Goal: Information Seeking & Learning: Learn about a topic

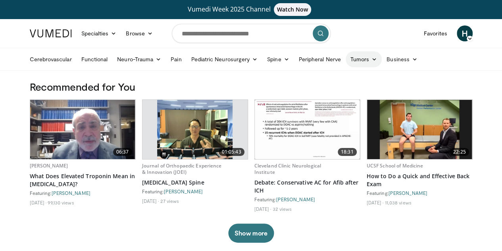
click at [346, 63] on link "Tumors" at bounding box center [364, 59] width 37 height 16
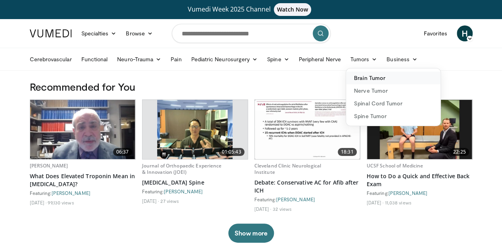
click at [351, 82] on link "Brain Tumor" at bounding box center [393, 77] width 94 height 13
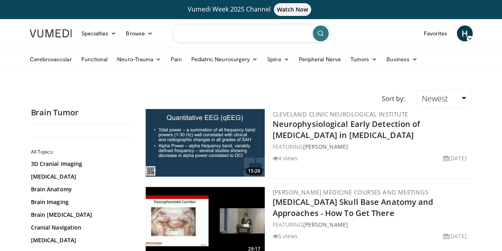
click at [242, 35] on input "Search topics, interventions" at bounding box center [251, 33] width 159 height 19
type input "**********"
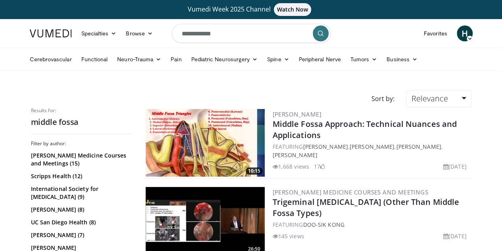
click at [240, 132] on img at bounding box center [205, 142] width 119 height 67
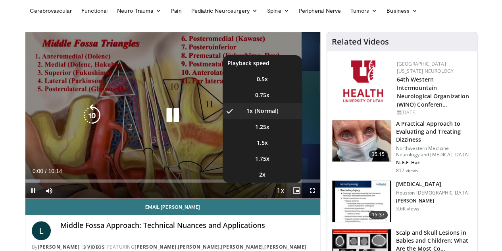
scroll to position [49, 0]
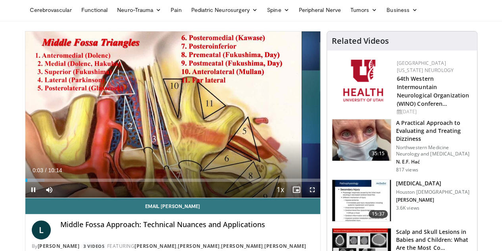
click at [320, 197] on span "Video Player" at bounding box center [313, 189] width 16 height 16
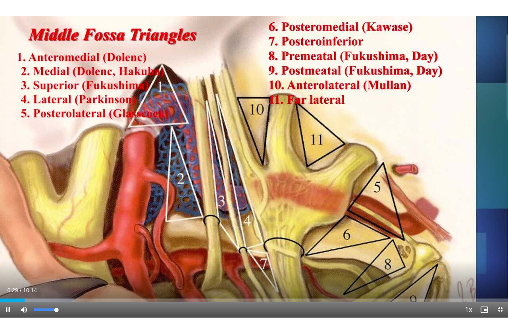
drag, startPoint x: 58, startPoint y: 308, endPoint x: 75, endPoint y: 307, distance: 16.7
click at [75, 250] on div "Current Time 0:29 / Duration 10:14 Pause Skip Backward Skip Forward Mute 100% L…" at bounding box center [254, 309] width 508 height 16
click at [22, 250] on span "Video Player" at bounding box center [24, 309] width 16 height 16
click at [22, 250] on video-js "**********" at bounding box center [254, 159] width 508 height 318
click at [25, 250] on span "Video Player" at bounding box center [24, 309] width 16 height 16
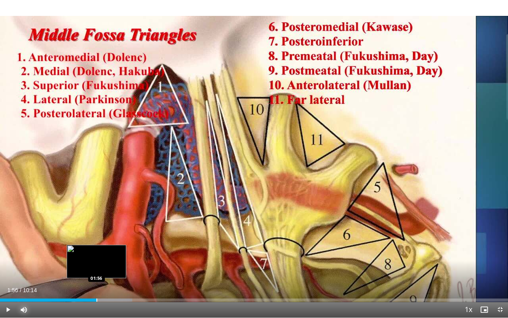
click at [96, 250] on div "Progress Bar" at bounding box center [96, 299] width 1 height 3
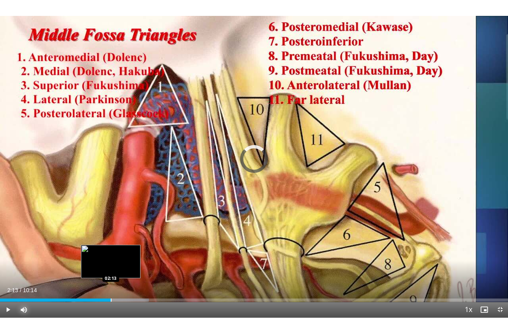
click at [111, 250] on div "Loaded : 29.28% 02:13 02:13" at bounding box center [254, 298] width 508 height 8
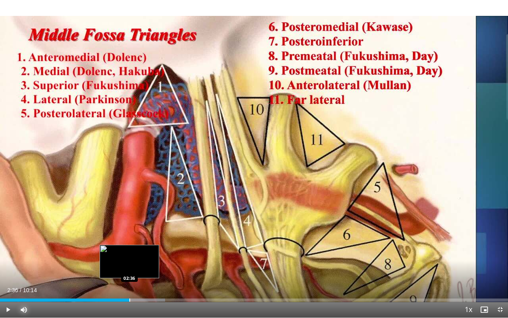
click at [129, 250] on div "Loaded : 32.53% 02:36 02:36" at bounding box center [254, 298] width 508 height 8
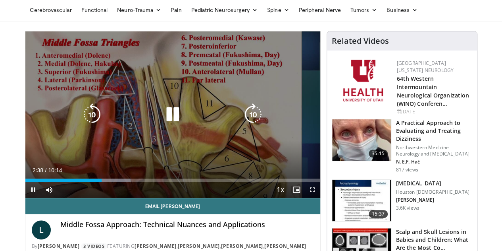
click at [164, 136] on div "10 seconds Tap to unmute" at bounding box center [172, 114] width 295 height 166
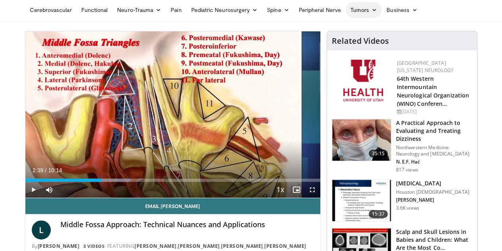
click at [346, 11] on link "Tumors" at bounding box center [364, 10] width 37 height 16
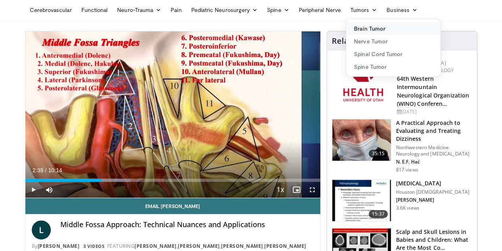
click at [346, 23] on link "Brain Tumor" at bounding box center [393, 28] width 94 height 13
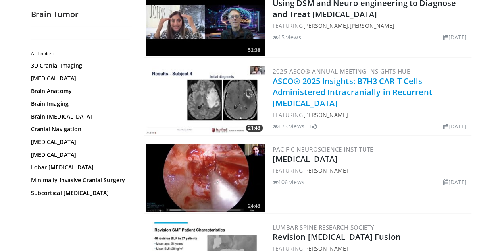
scroll to position [1600, 0]
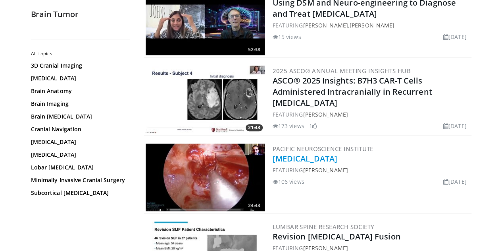
click at [285, 158] on link "Tuberculum Sellae Meningioma" at bounding box center [305, 158] width 65 height 11
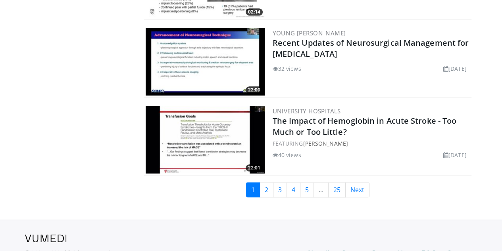
scroll to position [1871, 0]
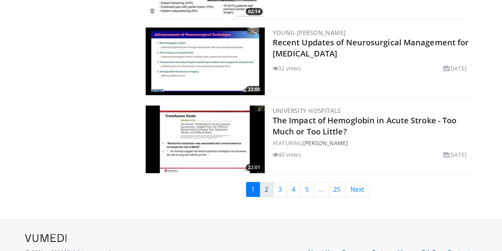
click at [268, 187] on link "2" at bounding box center [267, 188] width 14 height 15
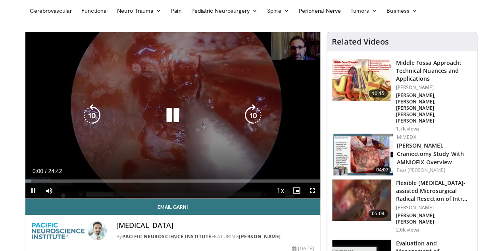
scroll to position [49, 0]
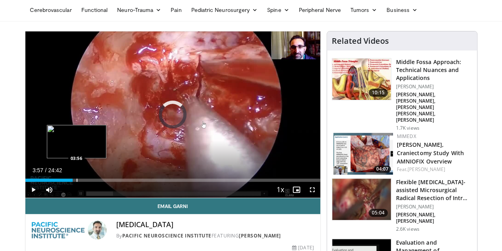
click at [77, 181] on div "Progress Bar" at bounding box center [77, 179] width 1 height 3
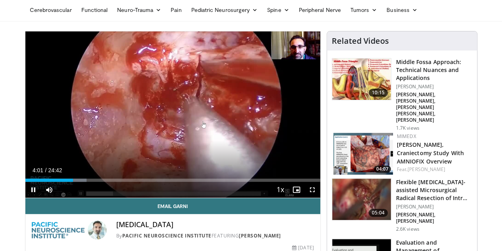
click at [153, 197] on div "Current Time 4:01 / Duration 24:42 Pause Skip Backward Skip Forward Mute Loaded…" at bounding box center [172, 189] width 295 height 16
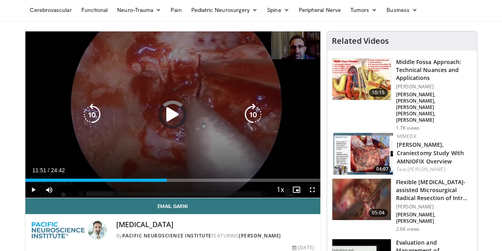
click at [160, 181] on div "Loaded : 0.00% 11:51 04:49" at bounding box center [172, 179] width 295 height 3
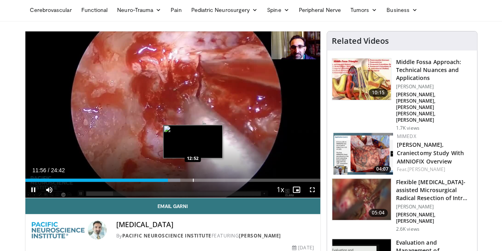
click at [193, 181] on div "Progress Bar" at bounding box center [193, 179] width 1 height 3
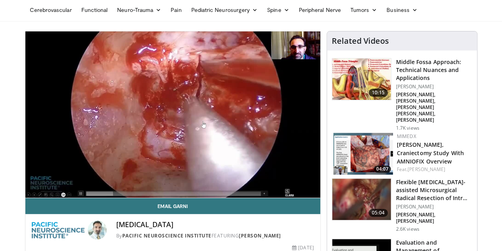
click at [181, 195] on video-js "**********" at bounding box center [172, 114] width 295 height 166
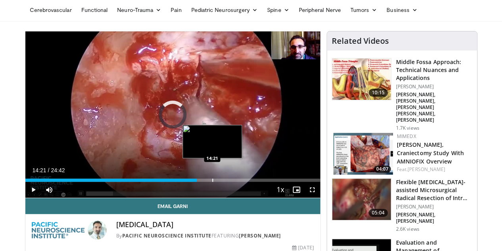
click at [212, 181] on div "Progress Bar" at bounding box center [212, 179] width 1 height 3
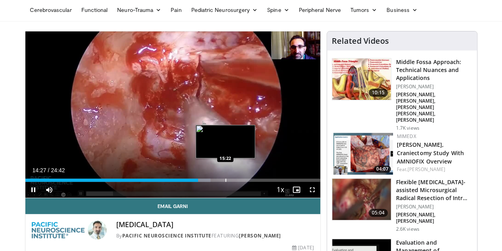
click at [226, 181] on div "Progress Bar" at bounding box center [226, 179] width 1 height 3
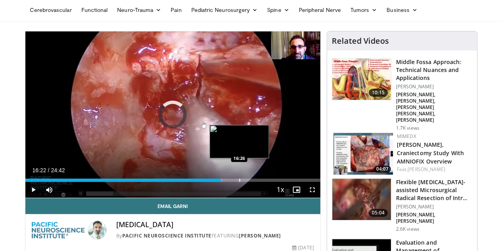
click at [218, 181] on div "Loaded : 66.79% 16:22 16:26" at bounding box center [172, 179] width 295 height 3
click at [252, 181] on div "Progress Bar" at bounding box center [252, 179] width 1 height 3
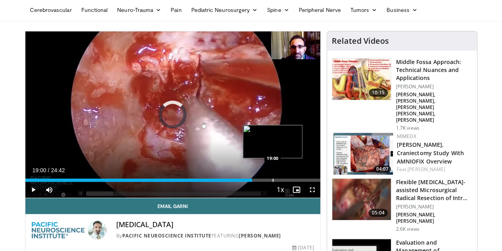
click at [273, 181] on div "Progress Bar" at bounding box center [273, 179] width 1 height 3
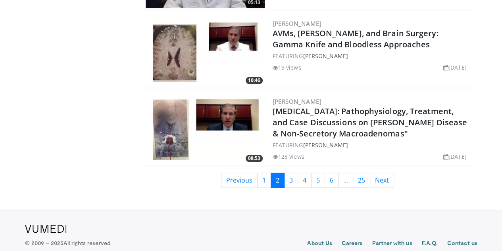
scroll to position [1890, 0]
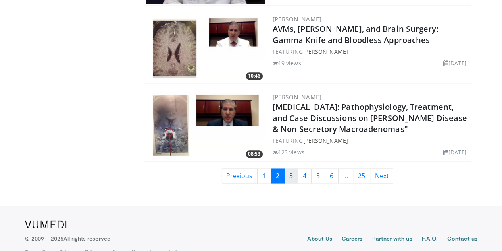
click at [296, 176] on link "3" at bounding box center [291, 175] width 14 height 15
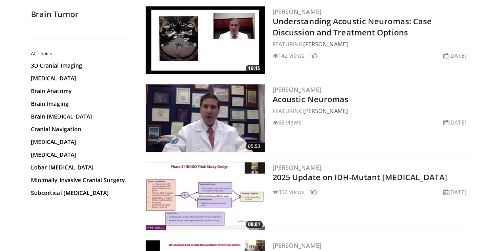
scroll to position [181, 0]
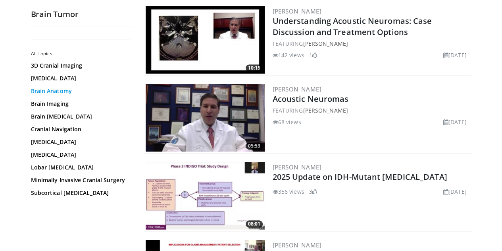
click at [33, 90] on link "Brain Anatomy" at bounding box center [79, 91] width 97 height 8
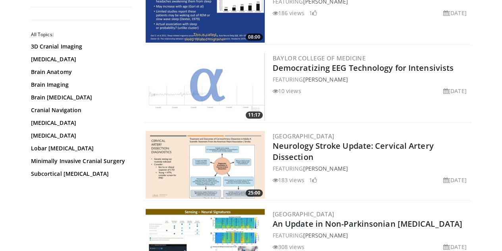
scroll to position [1931, 0]
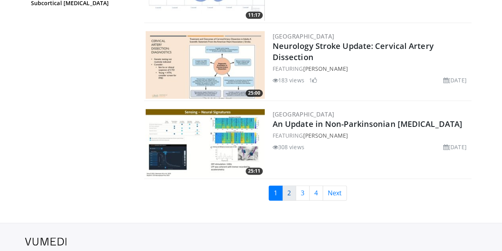
click at [295, 185] on link "2" at bounding box center [289, 192] width 14 height 15
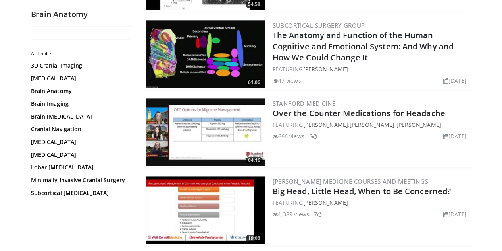
scroll to position [478, 0]
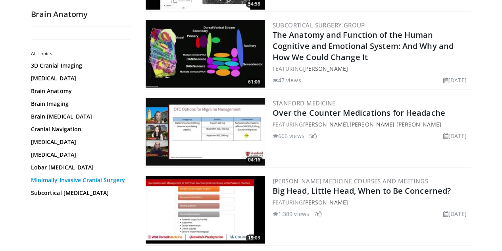
click at [89, 176] on link "Minimally Invasive Cranial Surgery" at bounding box center [79, 180] width 97 height 8
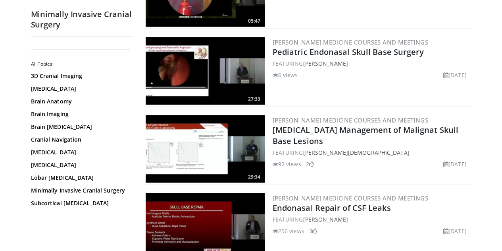
scroll to position [1684, 0]
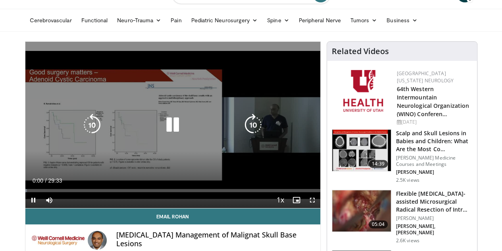
scroll to position [40, 0]
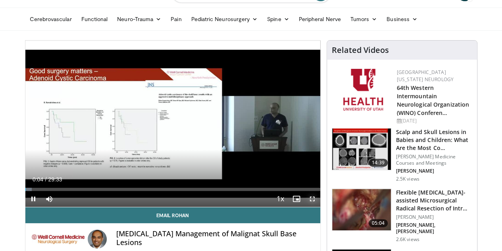
click at [319, 206] on span "Video Player" at bounding box center [313, 199] width 16 height 16
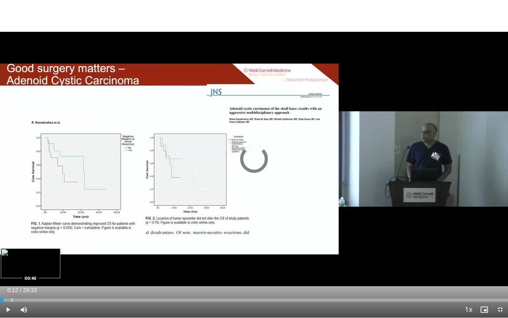
click at [12, 250] on div "Progress Bar" at bounding box center [12, 299] width 1 height 3
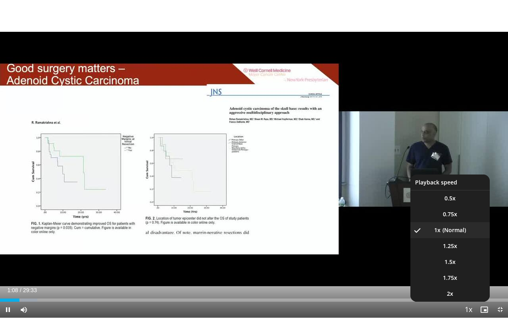
click at [468, 250] on span "Video Player" at bounding box center [468, 310] width 11 height 16
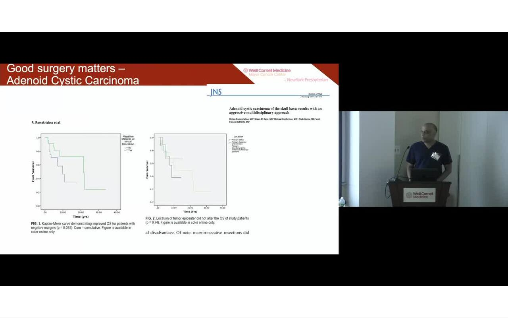
click at [468, 250] on video-js "**********" at bounding box center [254, 159] width 508 height 318
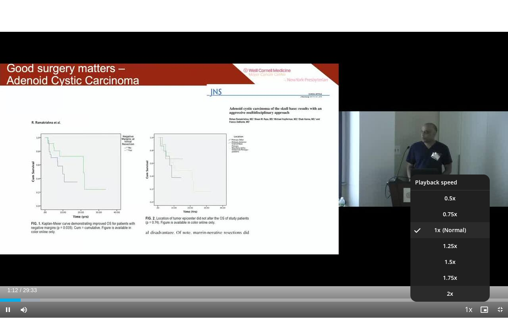
click at [452, 250] on span "2x" at bounding box center [450, 293] width 6 height 8
click at [449, 250] on span "1.5x" at bounding box center [450, 262] width 11 height 8
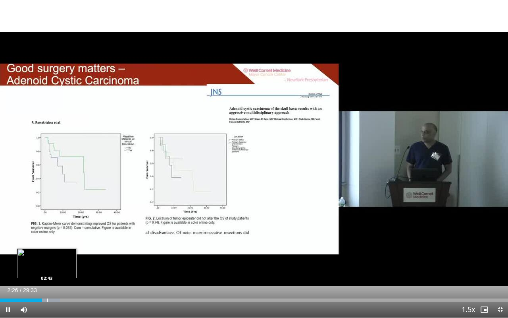
click at [47, 250] on div "Progress Bar" at bounding box center [47, 299] width 1 height 3
click at [44, 250] on div "Loaded : 12.94% 02:47 02:36" at bounding box center [254, 299] width 508 height 3
click at [54, 250] on div "Loaded : 13.51% 03:08 03:08" at bounding box center [254, 299] width 508 height 3
click at [65, 250] on div "Progress Bar" at bounding box center [65, 299] width 1 height 3
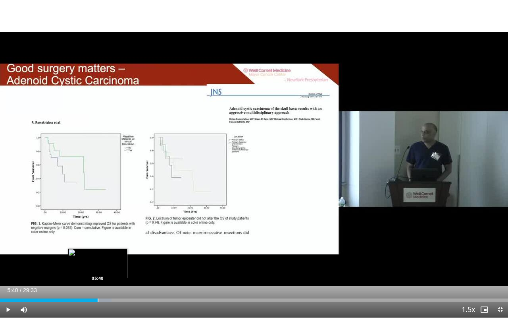
click at [98, 250] on div "Progress Bar" at bounding box center [98, 299] width 1 height 3
click at [105, 250] on div "Progress Bar" at bounding box center [105, 299] width 1 height 3
click at [110, 250] on div "Loaded : 24.20% 06:23 06:23" at bounding box center [254, 298] width 508 height 8
click at [118, 250] on div "Progress Bar" at bounding box center [118, 299] width 1 height 3
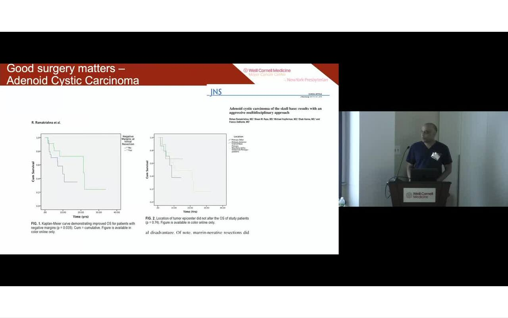
click at [123, 250] on video-js "**********" at bounding box center [254, 159] width 508 height 318
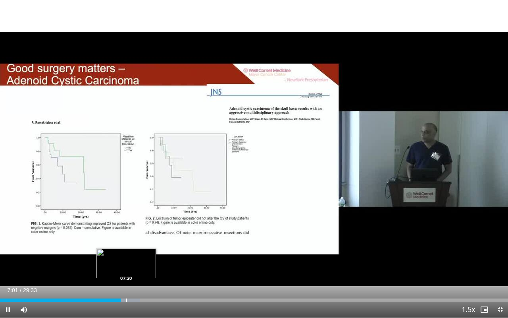
click at [126, 250] on div "Progress Bar" at bounding box center [126, 299] width 1 height 3
click at [132, 250] on div "Progress Bar" at bounding box center [132, 299] width 1 height 3
click at [130, 250] on div "Progress Bar" at bounding box center [130, 299] width 1 height 3
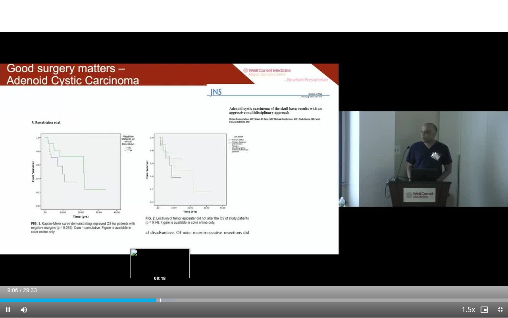
click at [160, 250] on div "Progress Bar" at bounding box center [160, 299] width 1 height 3
click at [180, 250] on div "Loaded : 38.28% 10:29 10:30" at bounding box center [254, 299] width 508 height 3
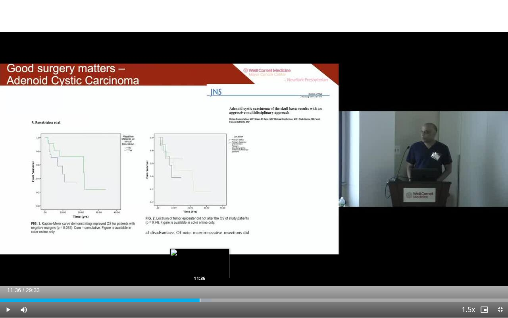
click at [199, 250] on div "Loaded : 41.66% 11:36 11:36" at bounding box center [254, 298] width 508 height 8
click at [203, 250] on div "Progress Bar" at bounding box center [203, 299] width 1 height 3
click at [207, 250] on div "Progress Bar" at bounding box center [207, 299] width 1 height 3
click at [218, 250] on div "Progress Bar" at bounding box center [218, 299] width 1 height 3
click at [229, 250] on div "Progress Bar" at bounding box center [229, 299] width 1 height 3
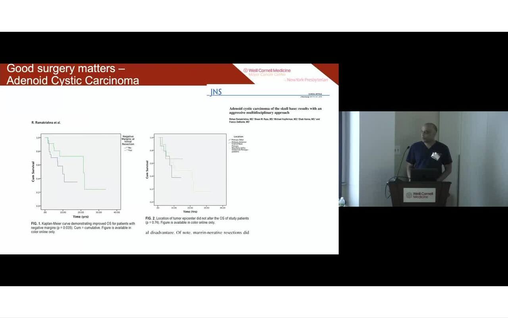
click at [225, 250] on video-js "**********" at bounding box center [254, 159] width 508 height 318
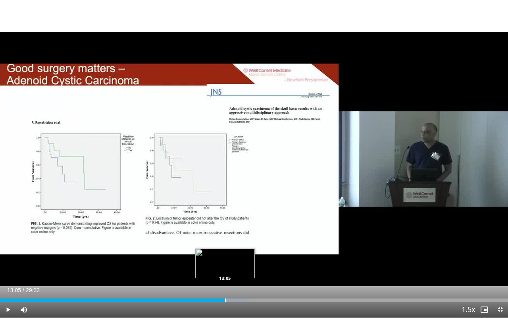
click at [225, 250] on div "Progress Bar" at bounding box center [225, 299] width 1 height 3
click at [223, 250] on div "12:58" at bounding box center [111, 299] width 223 height 3
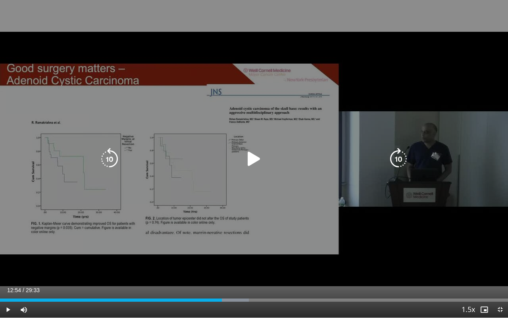
click at [222, 250] on div "12:54" at bounding box center [111, 299] width 222 height 3
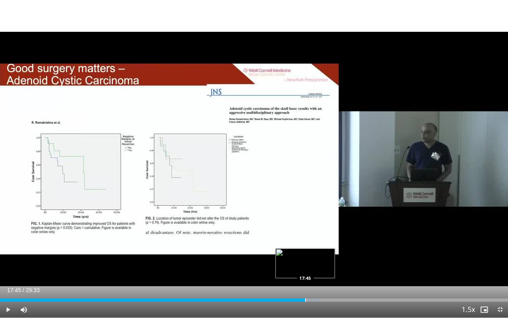
click at [305, 250] on div "Progress Bar" at bounding box center [305, 299] width 1 height 3
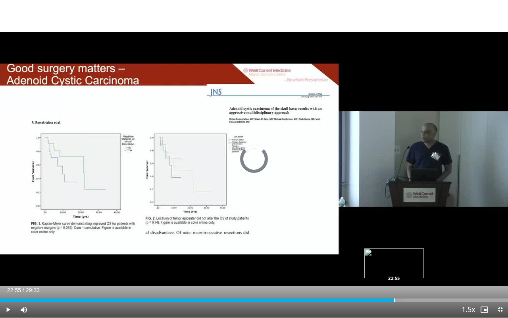
click at [394, 250] on div "Loaded : 79.50% 22:55 22:55" at bounding box center [254, 298] width 508 height 8
click at [411, 250] on div "Loaded : 83.45% 23:54 23:56" at bounding box center [254, 298] width 508 height 8
click at [443, 250] on div "Progress Bar" at bounding box center [443, 299] width 1 height 3
click at [449, 250] on div "Progress Bar" at bounding box center [449, 299] width 1 height 3
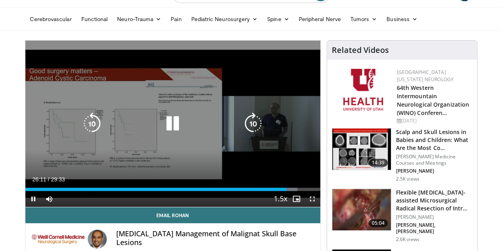
click at [191, 122] on div "10 seconds Tap to unmute" at bounding box center [172, 123] width 295 height 166
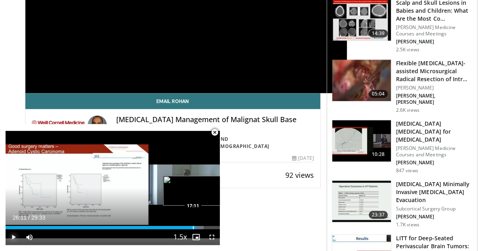
scroll to position [170, 0]
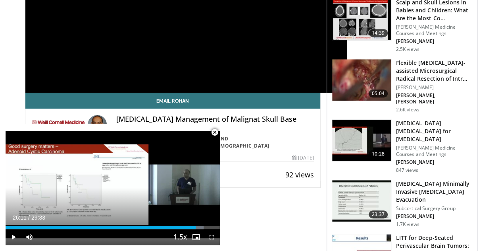
click at [215, 133] on span "Video Player" at bounding box center [215, 132] width 16 height 16
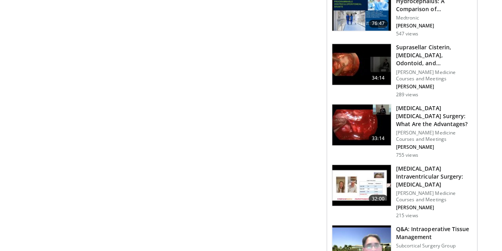
scroll to position [685, 0]
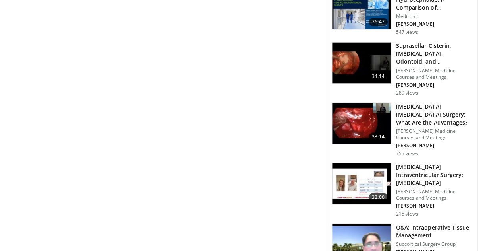
click at [432, 162] on h3 "[MEDICAL_DATA] Intraventricular Surgery: [MEDICAL_DATA]" at bounding box center [434, 174] width 76 height 24
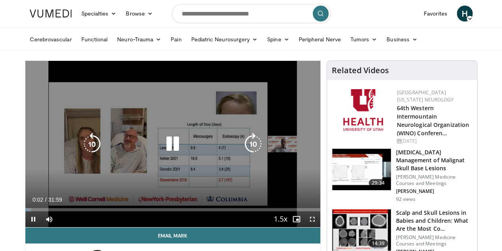
scroll to position [21, 0]
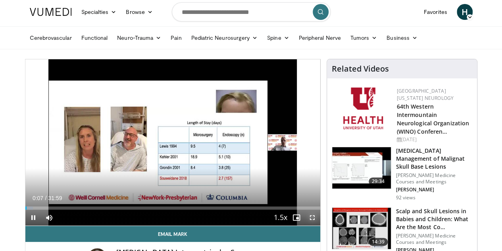
click at [320, 225] on span "Video Player" at bounding box center [313, 217] width 16 height 16
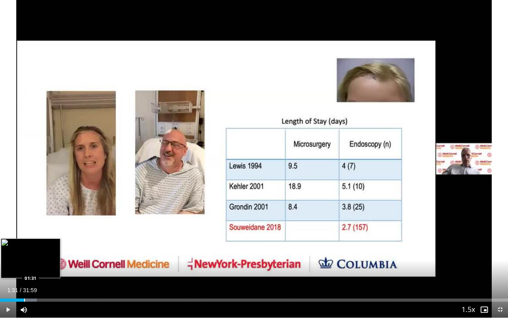
click at [24, 250] on div "Progress Bar" at bounding box center [24, 299] width 1 height 3
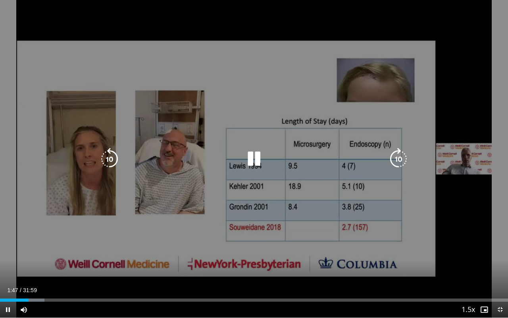
click at [66, 202] on div "10 seconds Tap to unmute" at bounding box center [254, 158] width 508 height 317
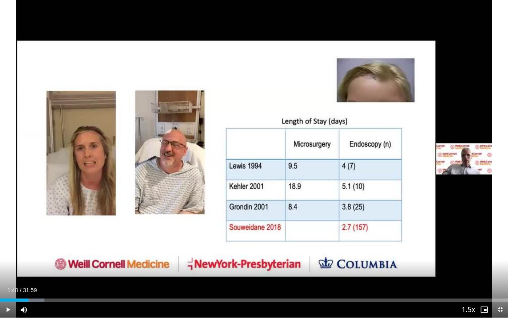
click at [66, 202] on div "10 seconds Tap to unmute" at bounding box center [254, 158] width 508 height 317
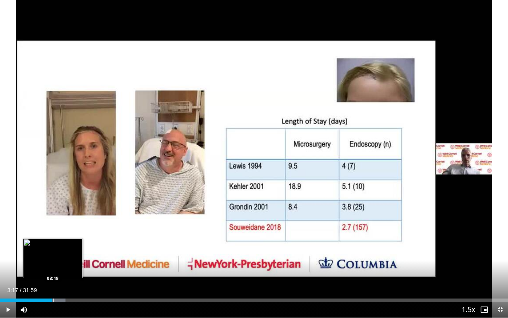
click at [52, 250] on div "Loaded : 12.92% 03:17 03:19" at bounding box center [254, 298] width 508 height 8
click at [62, 250] on div "Loaded : 14.47% 03:53 03:56" at bounding box center [254, 299] width 508 height 3
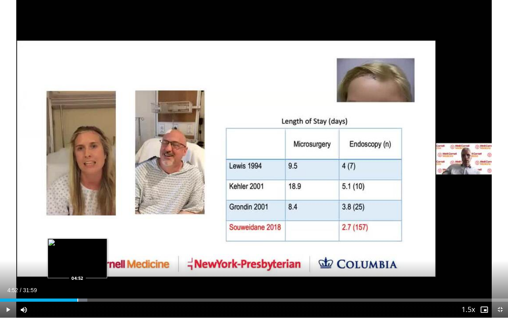
click at [77, 250] on div "Loaded : 17.20% 04:52 04:52" at bounding box center [254, 298] width 508 height 8
click at [89, 250] on div "Progress Bar" at bounding box center [89, 299] width 1 height 3
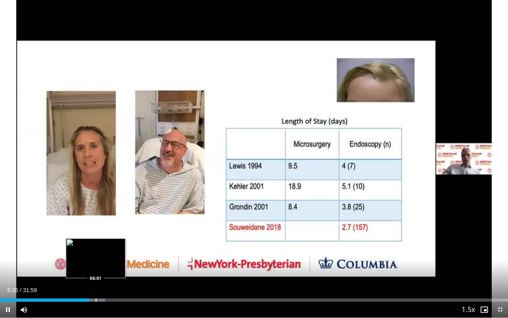
click at [96, 250] on video-js "**********" at bounding box center [254, 159] width 508 height 318
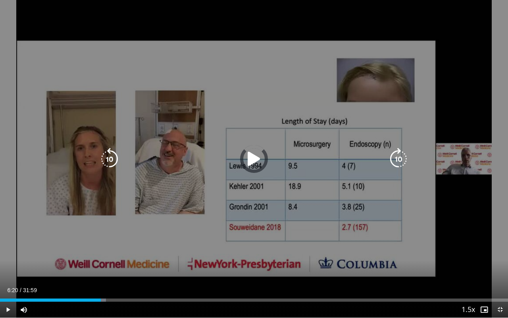
click at [101, 250] on div "Progress Bar" at bounding box center [93, 299] width 25 height 3
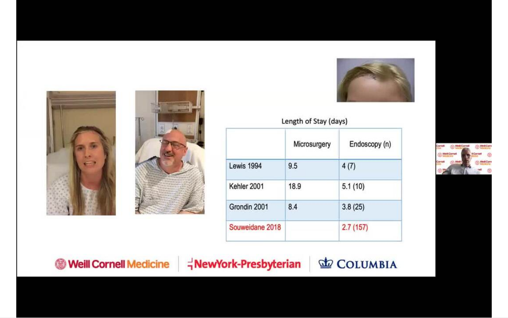
click at [97, 250] on video-js "**********" at bounding box center [254, 159] width 508 height 318
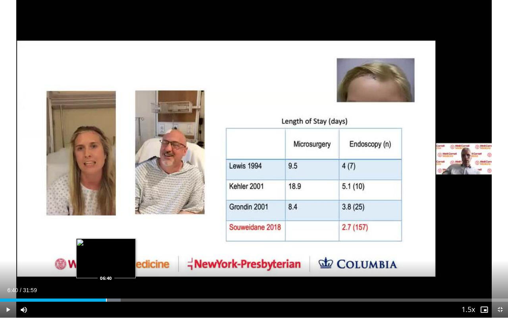
click at [106, 250] on div "Progress Bar" at bounding box center [106, 299] width 1 height 3
click at [114, 250] on div "Progress Bar" at bounding box center [110, 299] width 25 height 3
click at [110, 250] on div "07:13" at bounding box center [55, 299] width 110 height 3
click at [113, 250] on div "Progress Bar" at bounding box center [113, 299] width 1 height 3
click at [112, 250] on div "Progress Bar" at bounding box center [112, 299] width 1 height 3
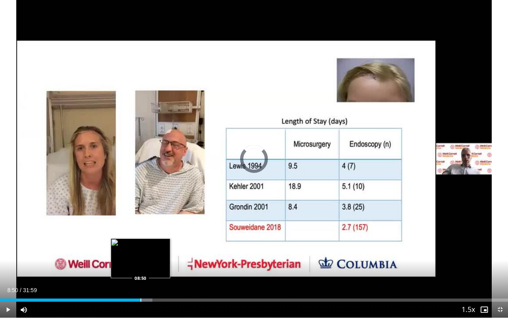
click at [141, 250] on div "Loaded : 29.98% 08:50 08:50" at bounding box center [254, 298] width 508 height 8
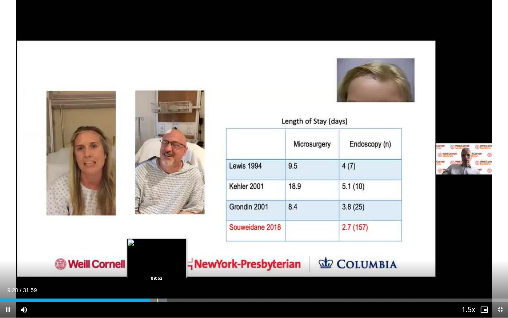
click at [157, 250] on div "Progress Bar" at bounding box center [157, 299] width 1 height 3
click at [166, 250] on div "Loaded : 34.63% 10:26 10:26" at bounding box center [254, 298] width 508 height 8
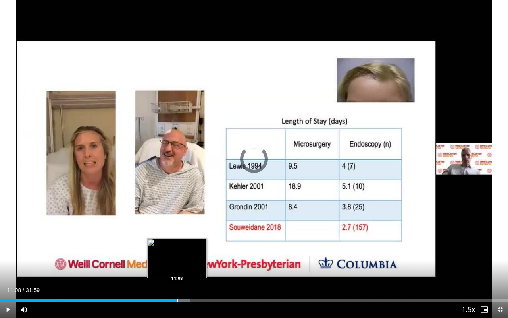
click at [177, 250] on div "Loaded : 37.52% 10:55 11:08" at bounding box center [254, 299] width 508 height 3
click at [185, 250] on div "Progress Bar" at bounding box center [185, 299] width 1 height 3
click at [186, 250] on div "Progress Bar" at bounding box center [186, 299] width 1 height 3
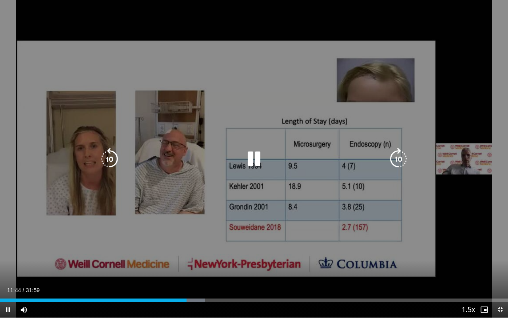
click at [188, 247] on div "10 seconds Tap to unmute" at bounding box center [254, 158] width 508 height 317
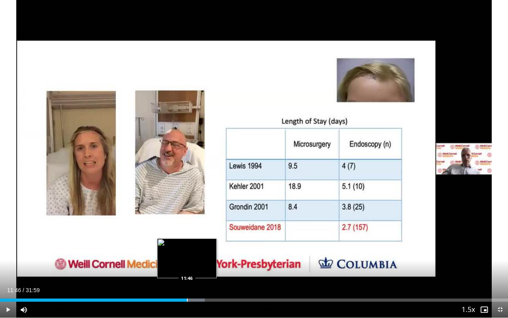
click at [187, 250] on div "Progress Bar" at bounding box center [187, 299] width 1 height 3
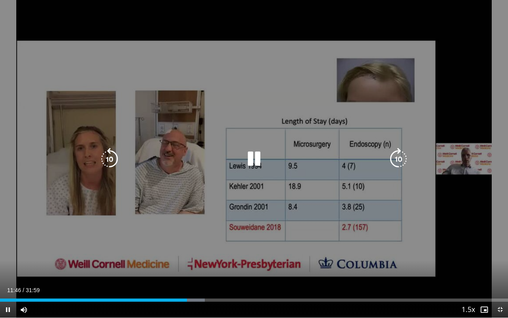
click at [212, 140] on div "10 seconds Tap to unmute" at bounding box center [254, 158] width 508 height 317
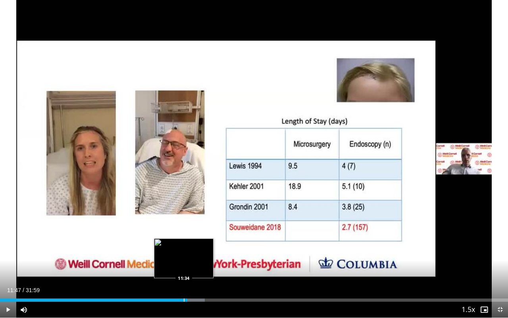
click at [183, 250] on div "Loaded : 40.32% 11:47 11:34" at bounding box center [254, 299] width 508 height 3
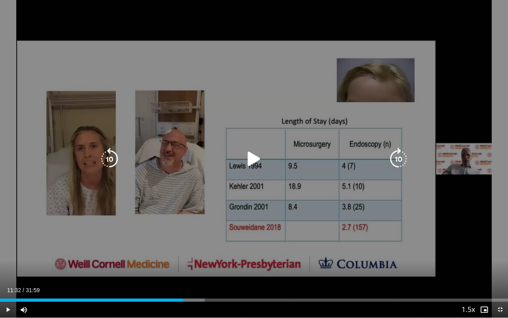
click at [230, 162] on div "Video Player" at bounding box center [254, 159] width 305 height 16
click at [242, 158] on div "Video Player" at bounding box center [254, 159] width 305 height 16
click at [249, 163] on icon "Video Player" at bounding box center [254, 159] width 22 height 22
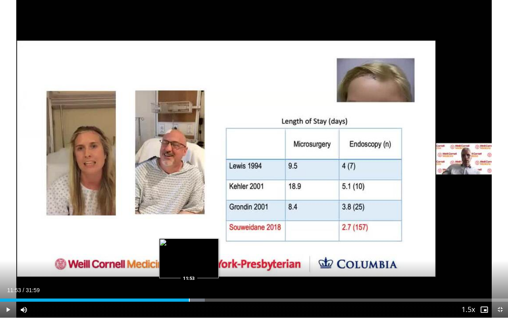
click at [189, 250] on div "Progress Bar" at bounding box center [189, 299] width 1 height 3
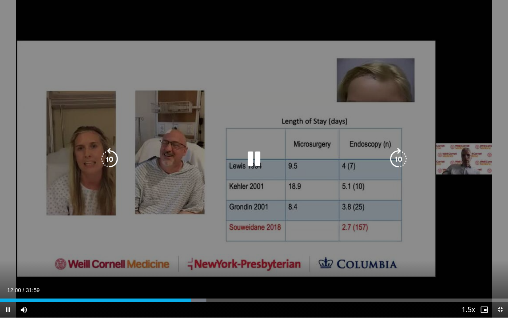
click at [194, 250] on div "Progress Bar" at bounding box center [194, 299] width 23 height 3
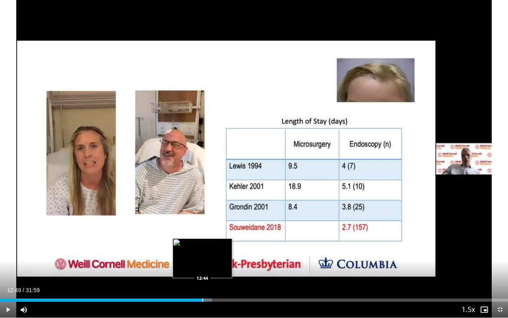
click at [203, 250] on div "Loaded : 41.69% 12:18 12:44" at bounding box center [254, 299] width 508 height 3
click at [206, 250] on div "Progress Bar" at bounding box center [206, 299] width 1 height 3
click at [210, 250] on div "Loaded : 44.29% 13:14 13:11" at bounding box center [254, 299] width 508 height 3
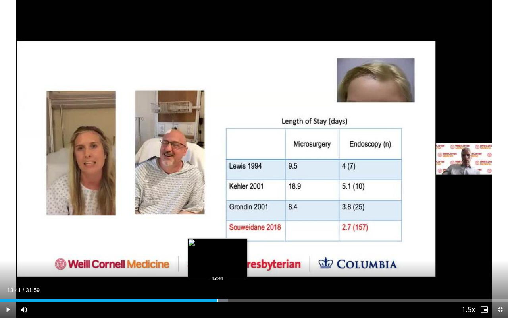
click at [218, 250] on div "Progress Bar" at bounding box center [218, 299] width 1 height 3
click at [224, 250] on div "Progress Bar" at bounding box center [224, 299] width 1 height 3
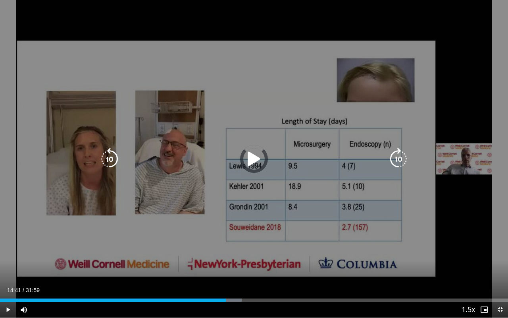
click at [233, 250] on div "Loaded : 47.55% 14:41 14:23" at bounding box center [254, 298] width 508 height 8
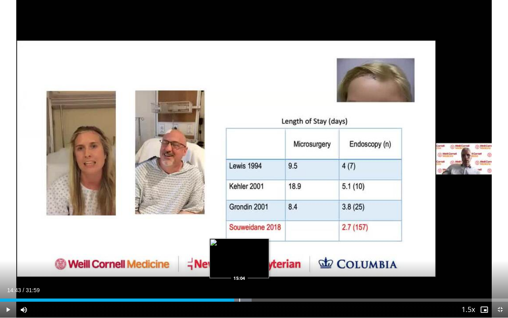
click at [240, 250] on div "Loaded : 49.50% 14:44 15:04" at bounding box center [254, 298] width 508 height 8
click at [245, 250] on div "Loaded : 50.14% 15:08 15:26" at bounding box center [254, 299] width 508 height 3
click at [245, 250] on div "Loaded : 50.55% 15:26 15:26" at bounding box center [254, 299] width 508 height 3
click at [252, 250] on div "Progress Bar" at bounding box center [252, 299] width 1 height 3
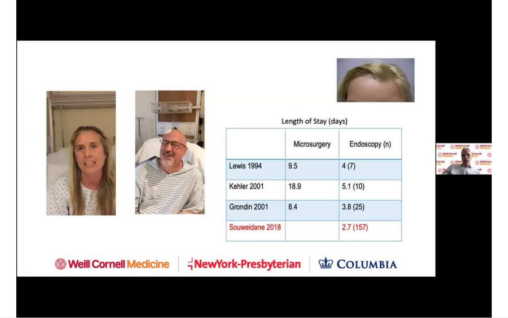
click at [258, 250] on video-js "**********" at bounding box center [254, 159] width 508 height 318
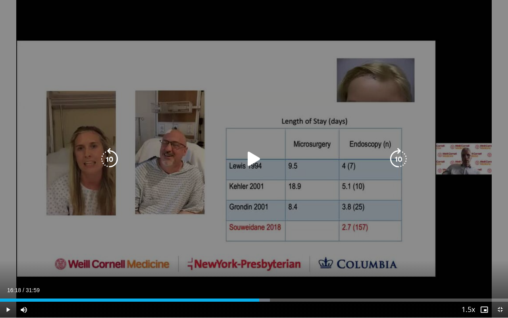
click at [259, 250] on div "Progress Bar" at bounding box center [257, 299] width 26 height 3
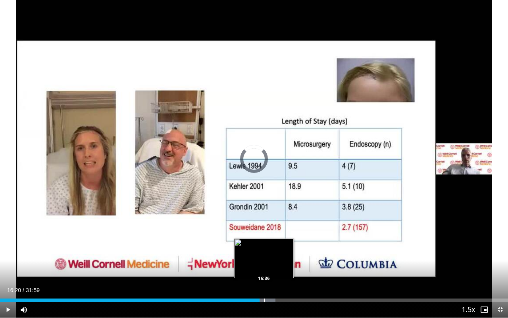
click at [264, 250] on div "Progress Bar" at bounding box center [264, 299] width 1 height 3
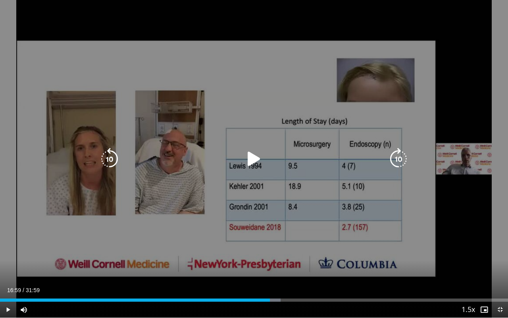
click at [270, 250] on div "Loaded : 55.24% 16:59 16:36" at bounding box center [254, 298] width 508 height 8
click at [278, 250] on div "Loaded : 56.80% 17:29 16:36" at bounding box center [254, 299] width 508 height 3
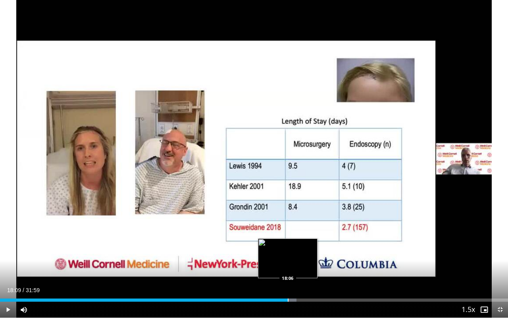
click at [288, 250] on div "Loaded : 58.36% 17:35 18:06" at bounding box center [254, 298] width 508 height 8
click at [293, 250] on div "Progress Bar" at bounding box center [293, 299] width 1 height 3
click at [295, 250] on div "Loaded : 60.97% 18:35 18:32" at bounding box center [254, 299] width 508 height 3
click at [299, 250] on div "Progress Bar" at bounding box center [299, 299] width 1 height 3
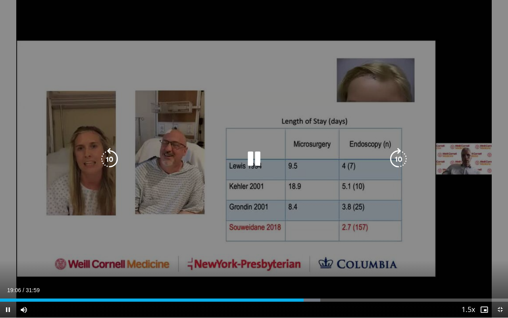
click at [270, 250] on div "10 seconds Tap to unmute" at bounding box center [254, 158] width 508 height 317
click at [261, 199] on div "10 seconds Tap to unmute" at bounding box center [254, 158] width 508 height 317
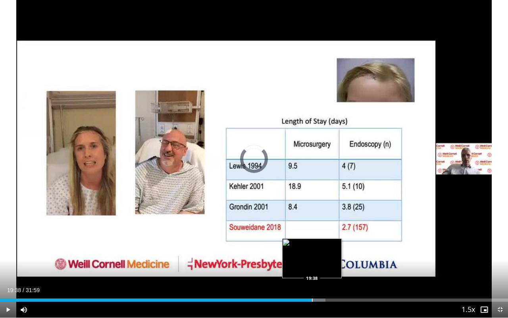
click at [312, 250] on div "Progress Bar" at bounding box center [312, 299] width 1 height 3
click at [318, 250] on div "Progress Bar" at bounding box center [318, 299] width 1 height 3
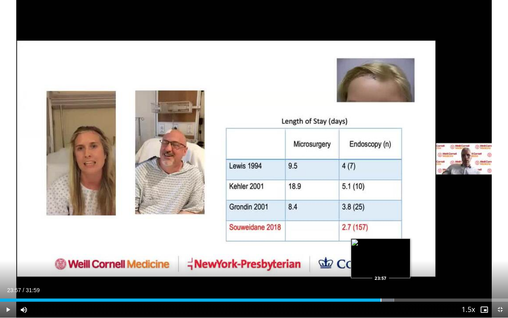
click at [381, 250] on div "Progress Bar" at bounding box center [381, 299] width 1 height 3
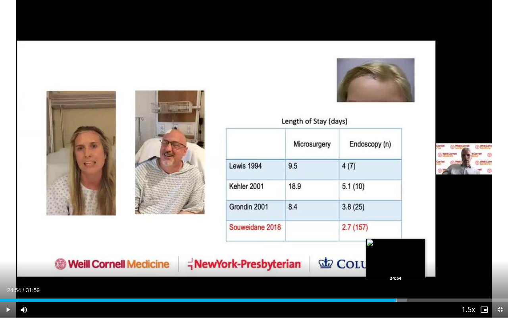
click at [396, 250] on div "Progress Bar" at bounding box center [396, 299] width 1 height 3
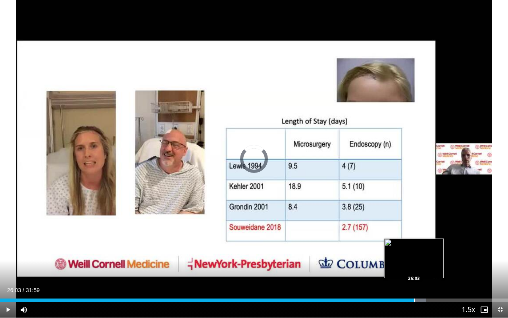
click at [414, 250] on div "Progress Bar" at bounding box center [414, 299] width 1 height 3
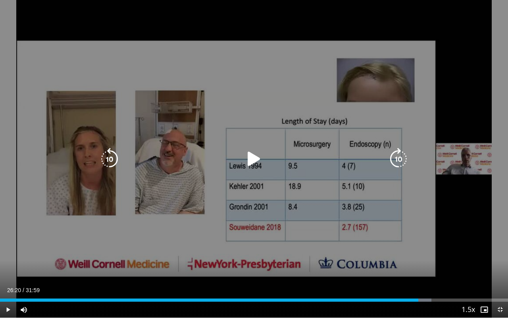
click at [418, 250] on div "Loaded : 84.94% 26:20 26:03" at bounding box center [254, 298] width 508 height 8
